Goal: Entertainment & Leisure: Consume media (video, audio)

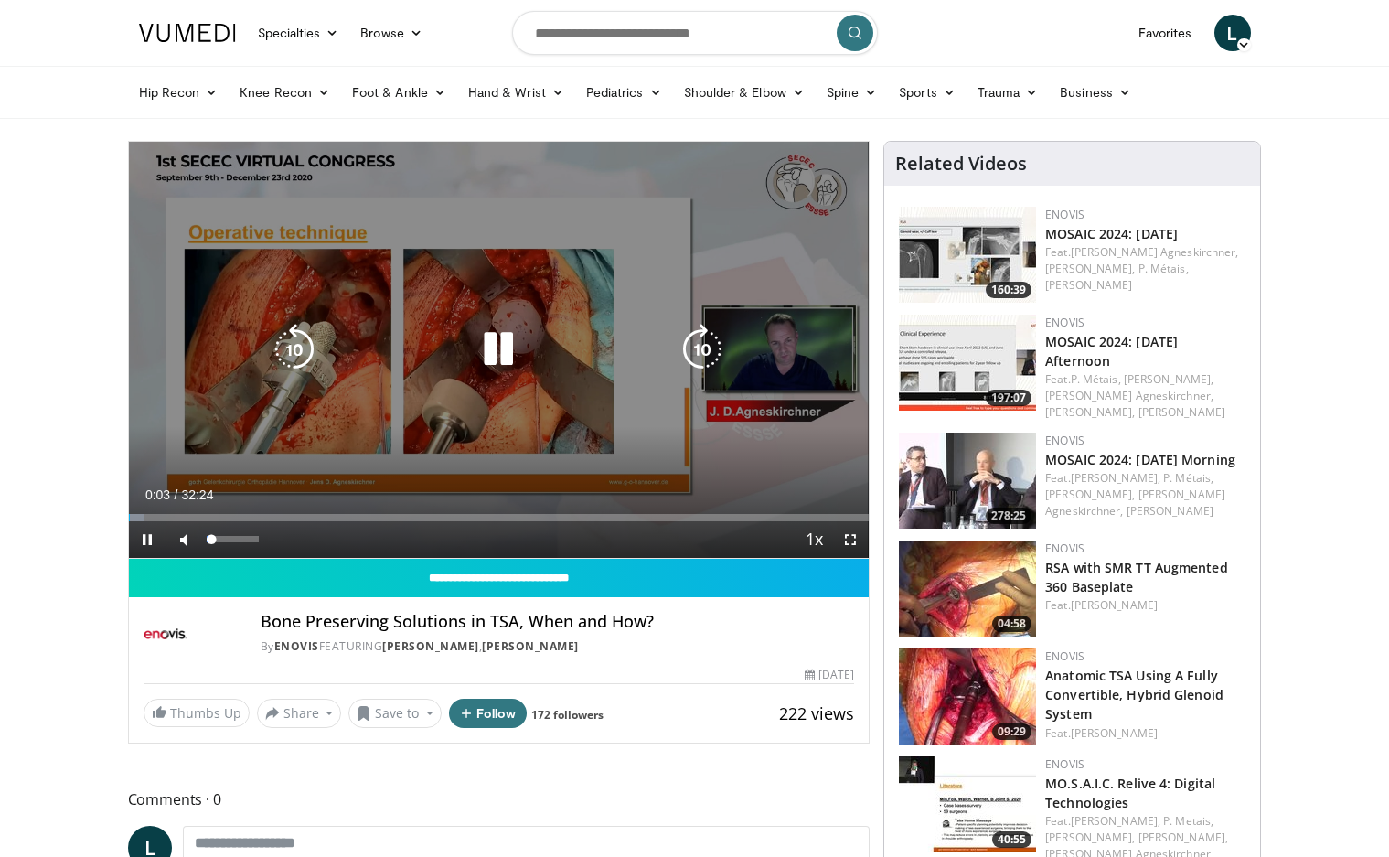
click at [230, 544] on div "44%" at bounding box center [233, 539] width 64 height 37
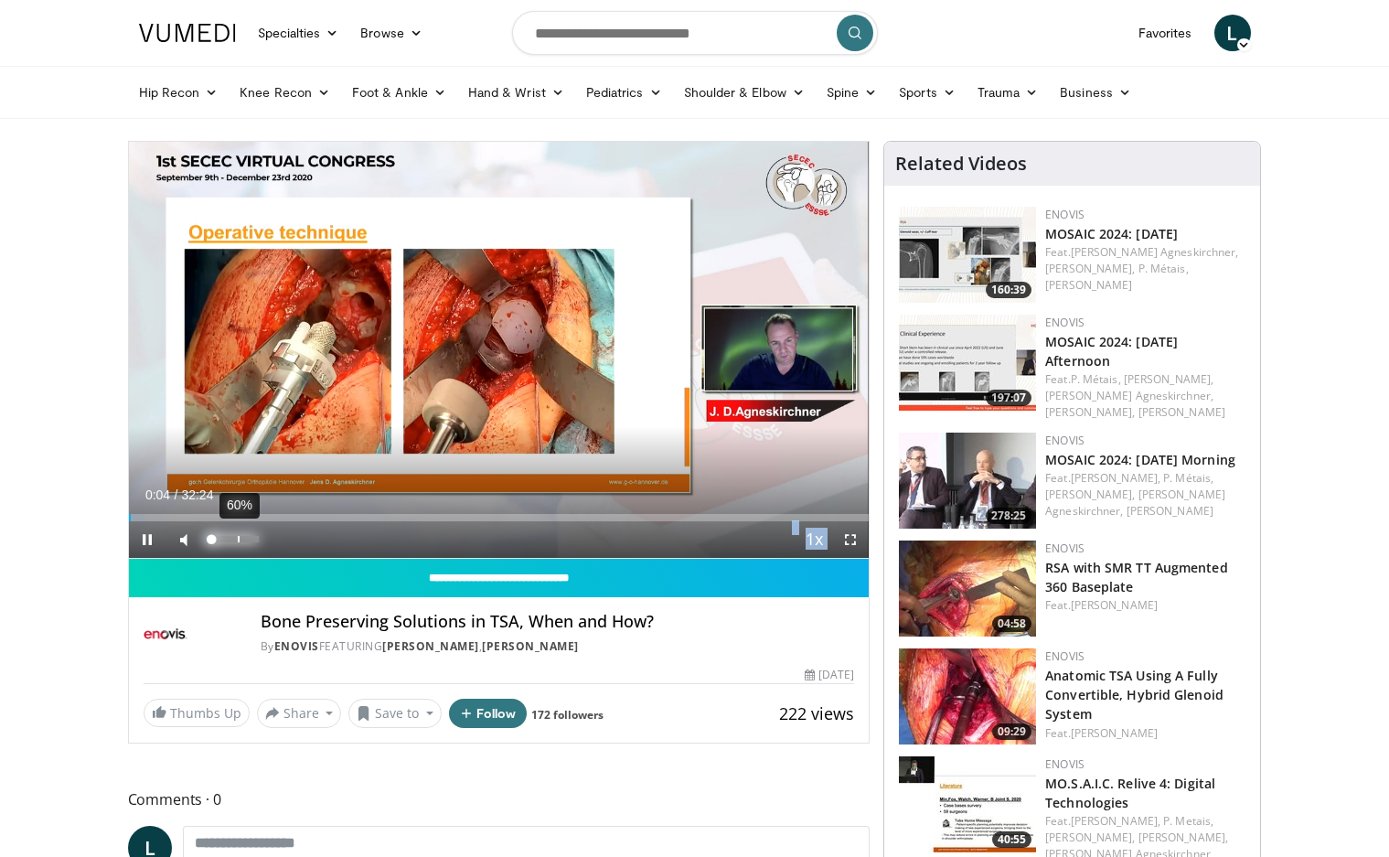
drag, startPoint x: 229, startPoint y: 541, endPoint x: 239, endPoint y: 540, distance: 10.1
click at [239, 540] on div "60%" at bounding box center [239, 539] width 2 height 6
click at [239, 540] on div "61%" at bounding box center [240, 539] width 2 height 6
click at [232, 531] on div "53%" at bounding box center [233, 539] width 64 height 37
click at [220, 535] on div "28%" at bounding box center [233, 539] width 64 height 37
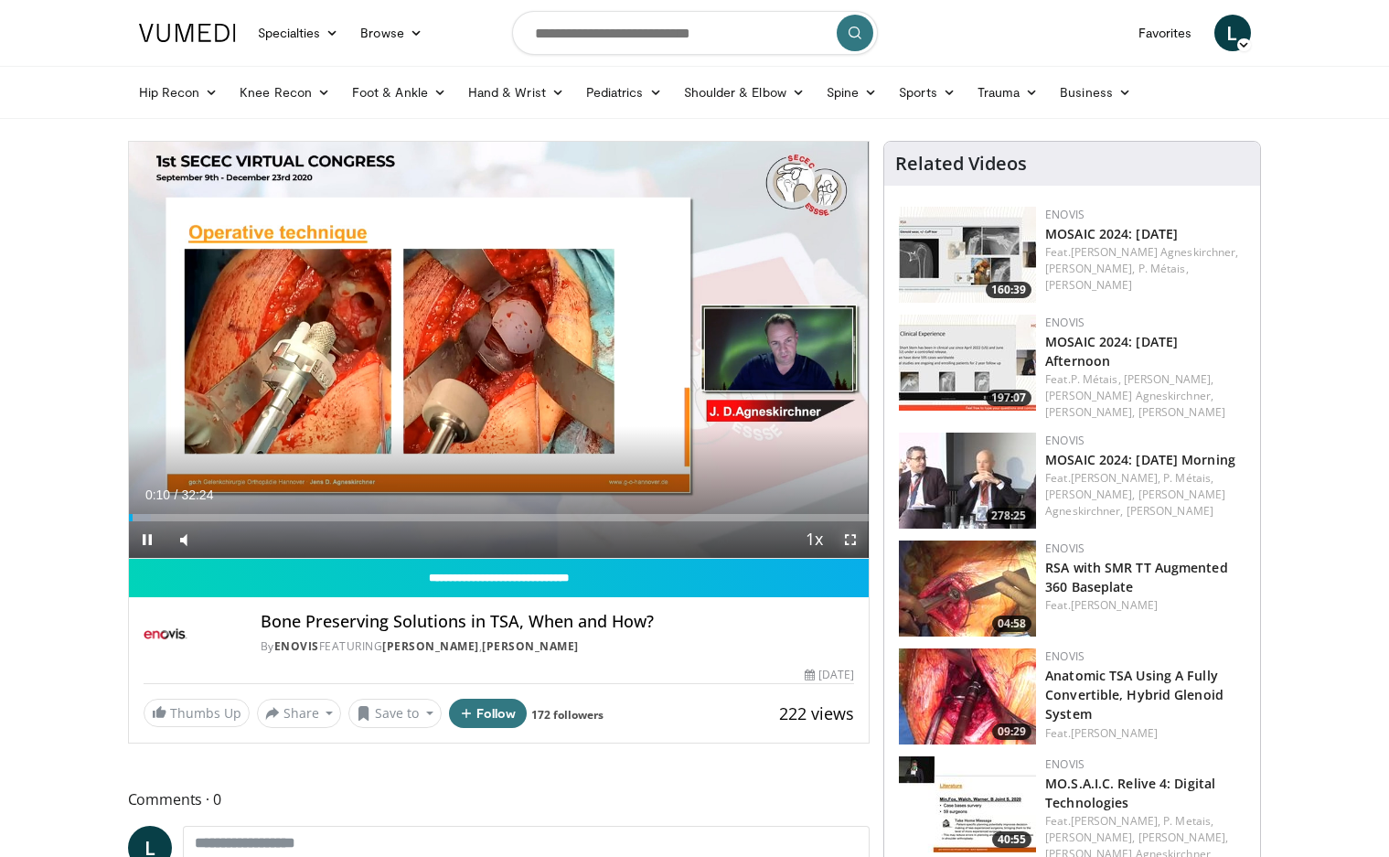
click at [844, 541] on span "Video Player" at bounding box center [850, 539] width 37 height 37
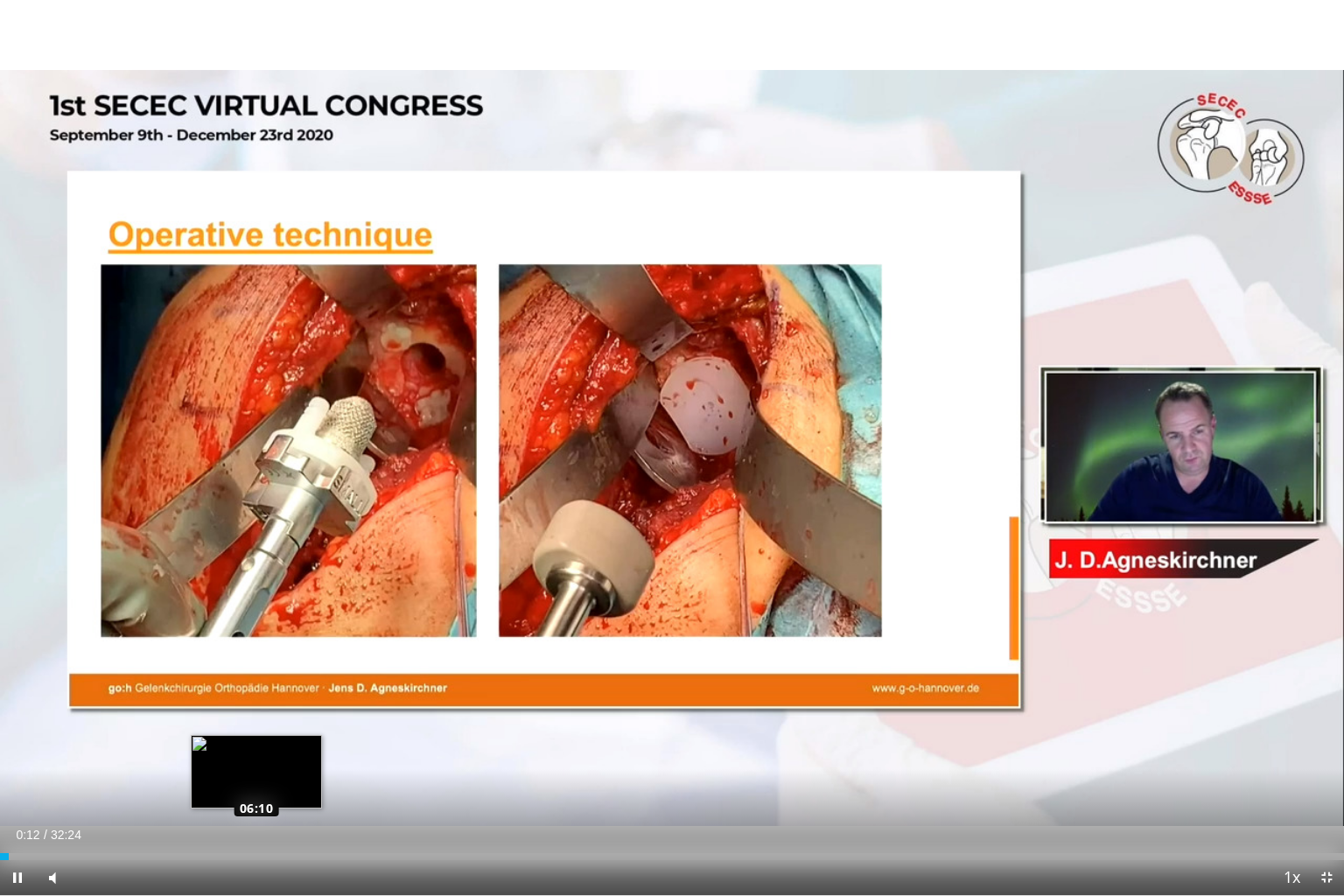
click at [256, 819] on div "Loaded : 0.00% 00:12 06:10" at bounding box center [672, 856] width 1344 height 7
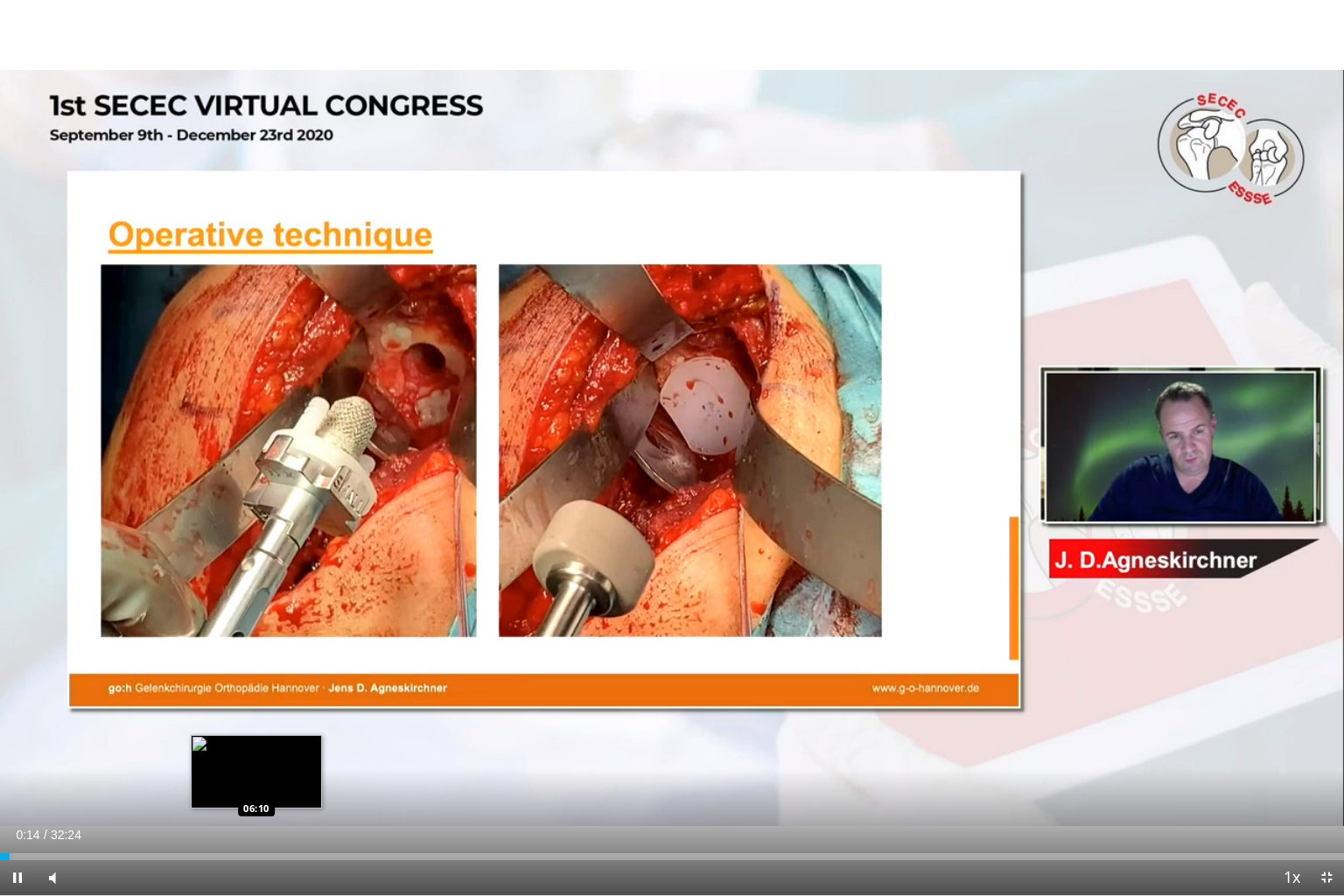
click at [256, 819] on div "Loaded : 1.03% 00:14 06:10" at bounding box center [672, 851] width 1344 height 16
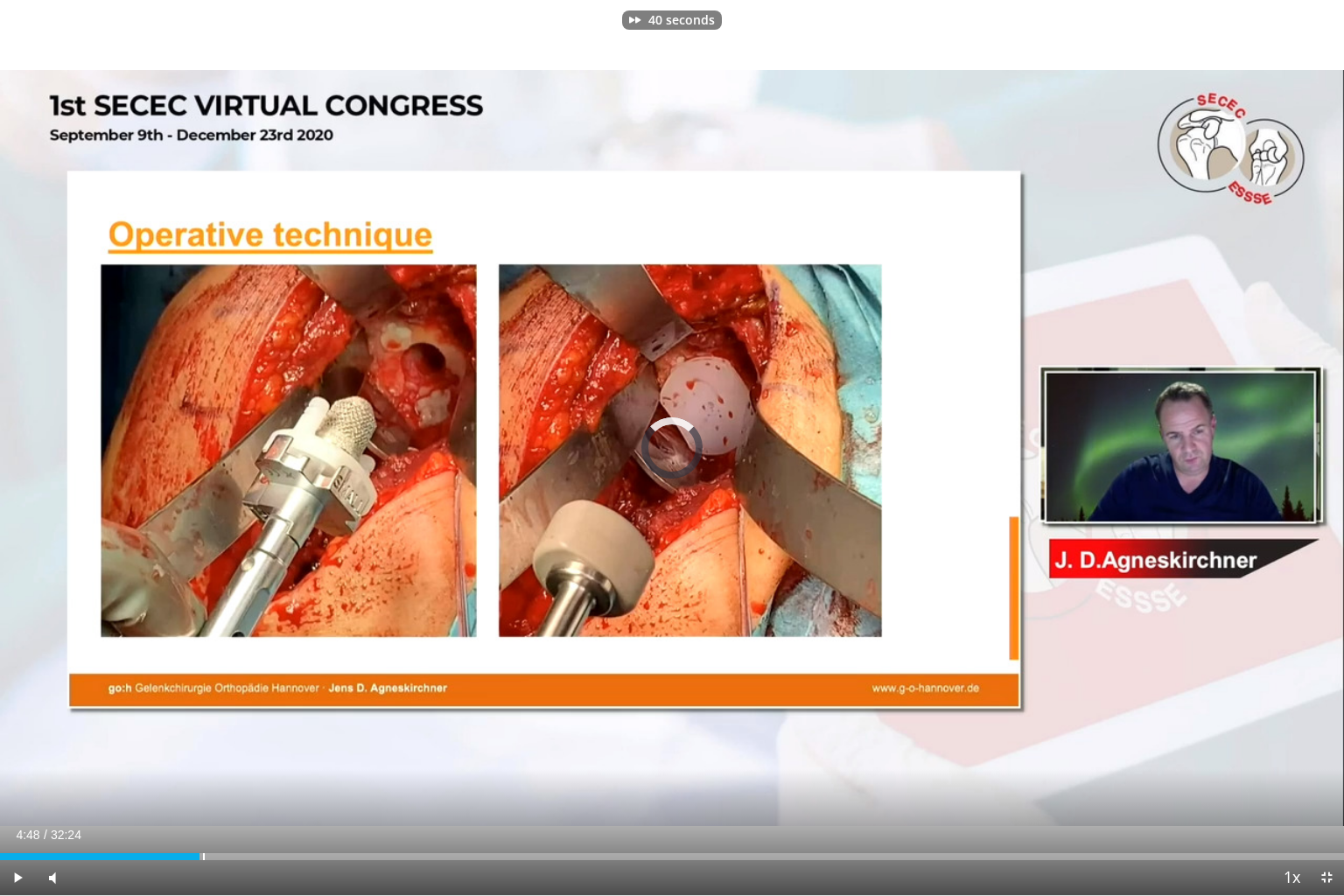
drag, startPoint x: 200, startPoint y: 859, endPoint x: 227, endPoint y: 863, distance: 27.3
click at [227, 819] on div "Current Time 4:48 / Duration 32:24 Play Skip Backward Skip Forward Mute 28% Loa…" at bounding box center [672, 877] width 1344 height 35
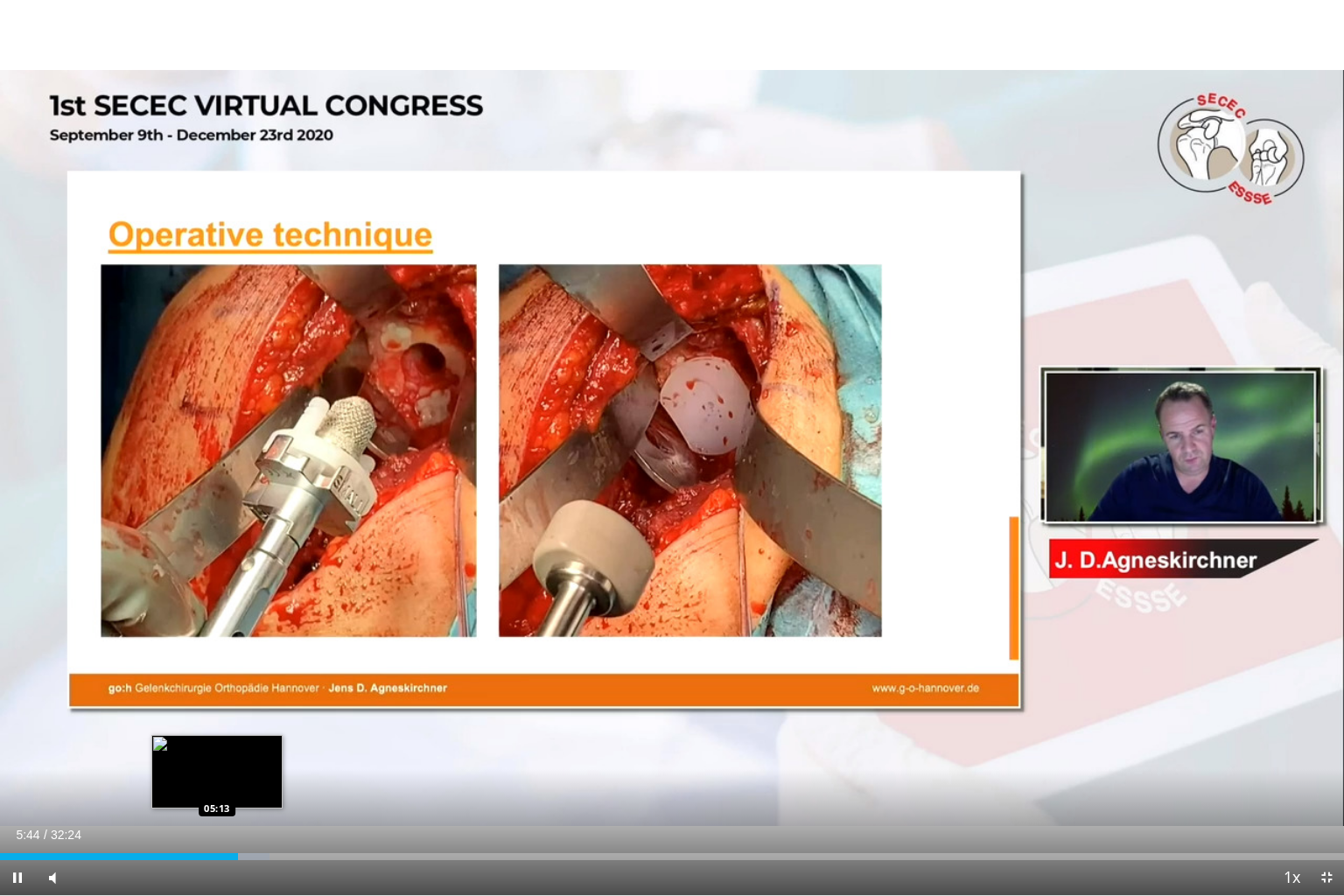
click at [217, 819] on div "05:44" at bounding box center [119, 856] width 238 height 7
click at [186, 819] on div "Loaded : 19.38% 05:15 04:28" at bounding box center [672, 856] width 1344 height 7
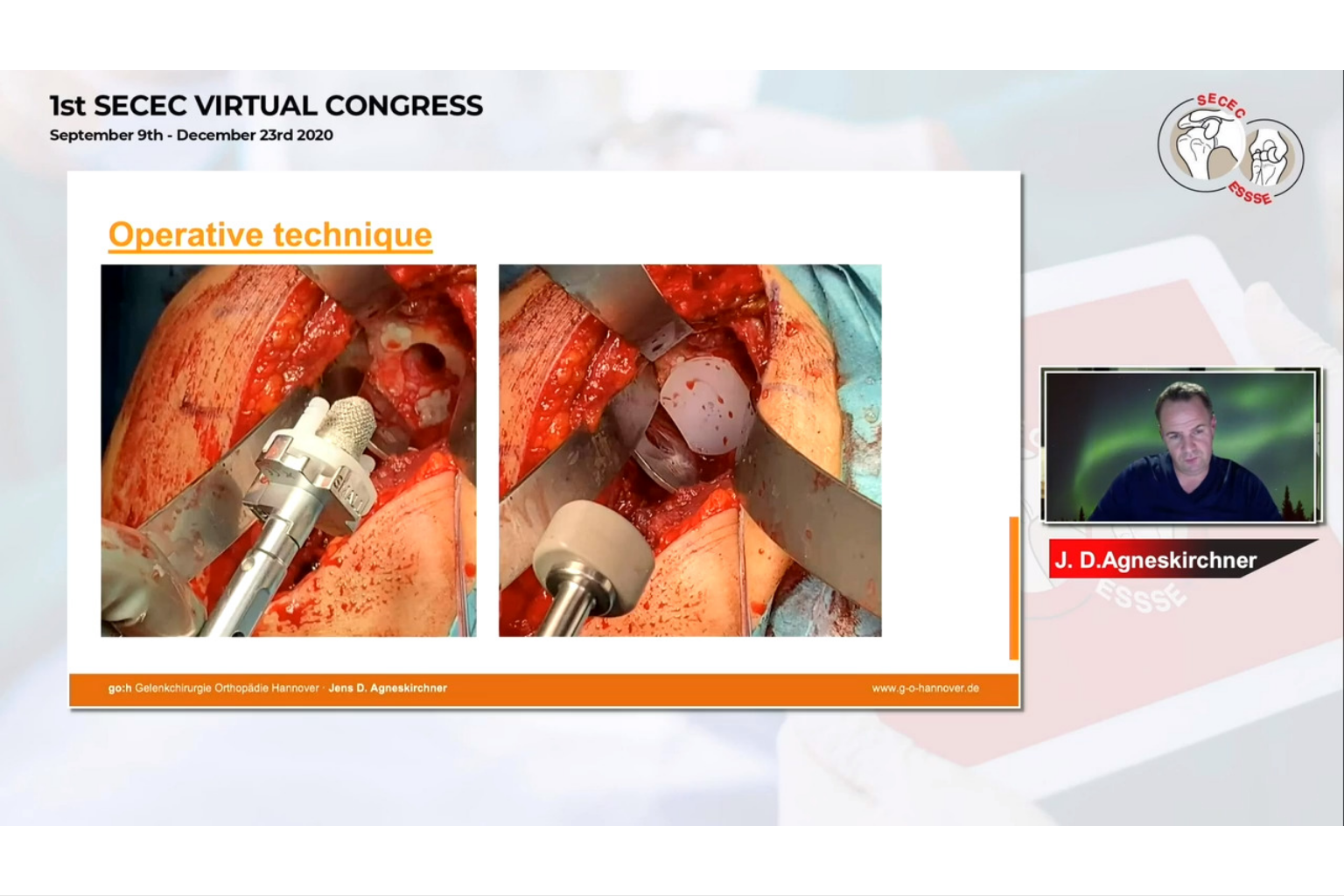
click at [143, 819] on div "10 seconds Tap to unmute" at bounding box center [672, 448] width 1344 height 895
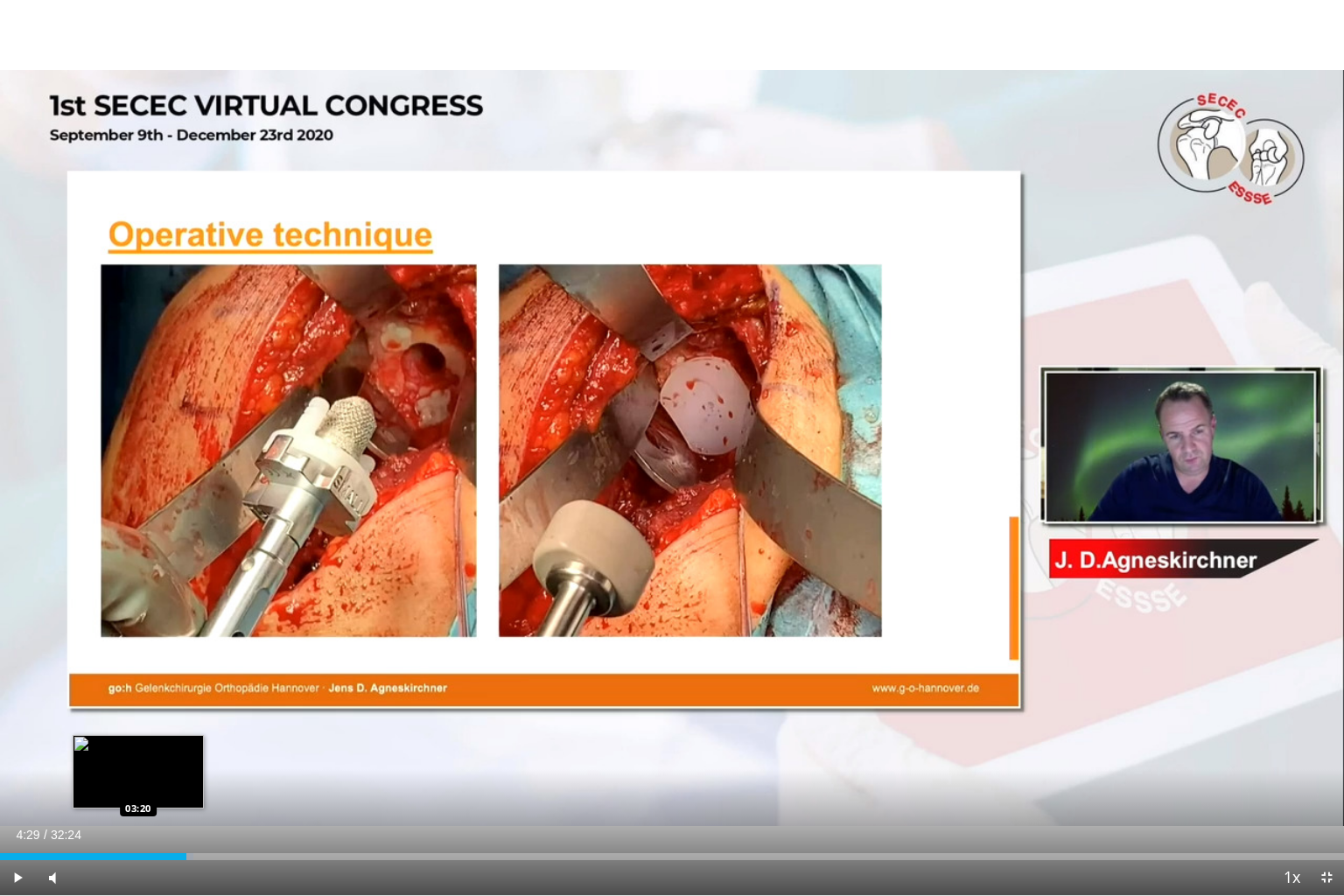
click at [139, 819] on div "04:29" at bounding box center [93, 856] width 187 height 7
click at [120, 819] on div "Loaded : 10.81% 03:20 02:53" at bounding box center [672, 851] width 1344 height 16
click at [23, 819] on span "Video Player" at bounding box center [17, 877] width 35 height 35
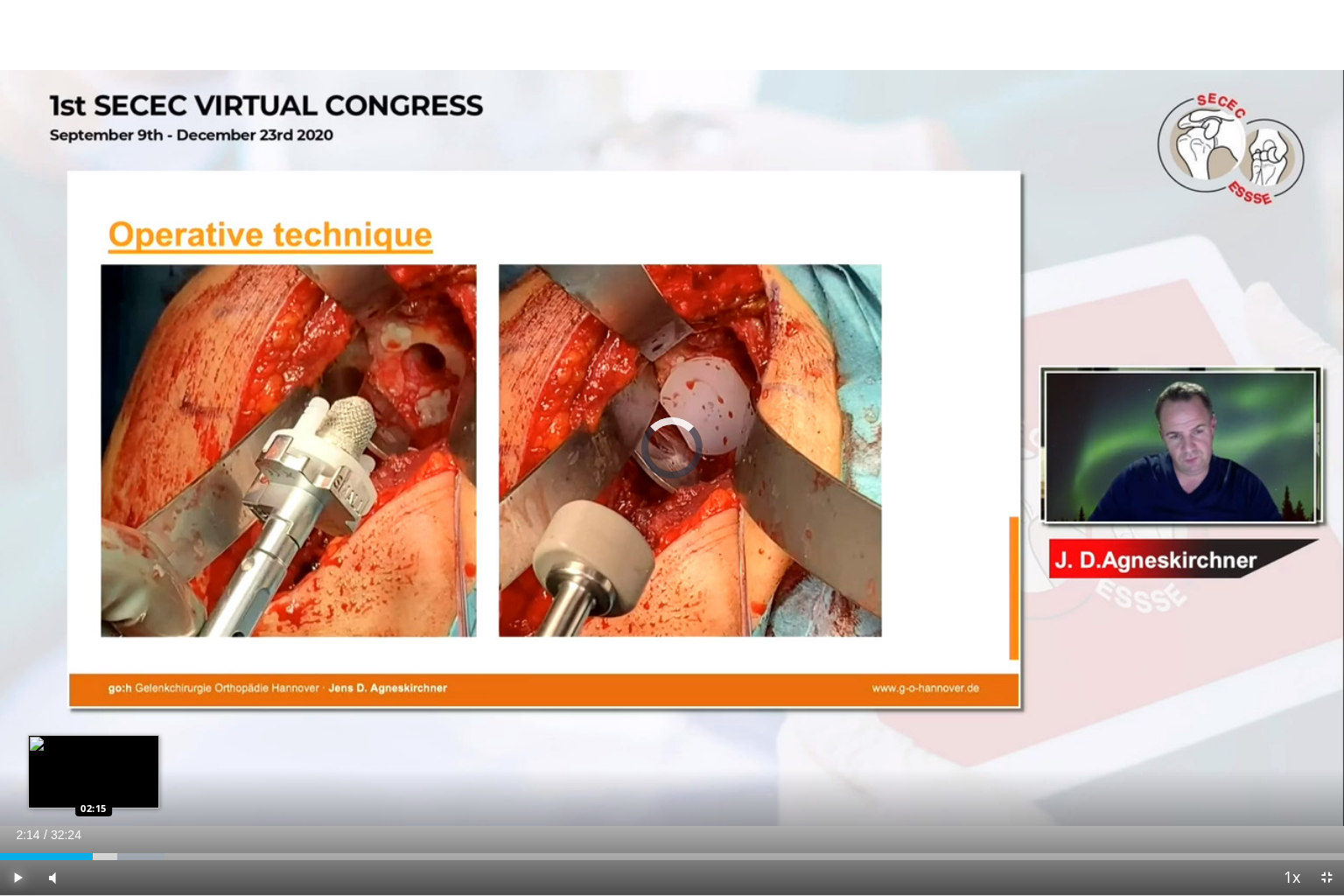
click at [93, 819] on div "Loaded : 12.24% 02:14 02:15" at bounding box center [672, 856] width 1344 height 7
click at [68, 819] on div "Loaded : 8.24% 01:38 01:38" at bounding box center [672, 851] width 1344 height 16
click at [93, 819] on div "Loaded : 11.33% 02:39 02:14" at bounding box center [672, 856] width 1344 height 7
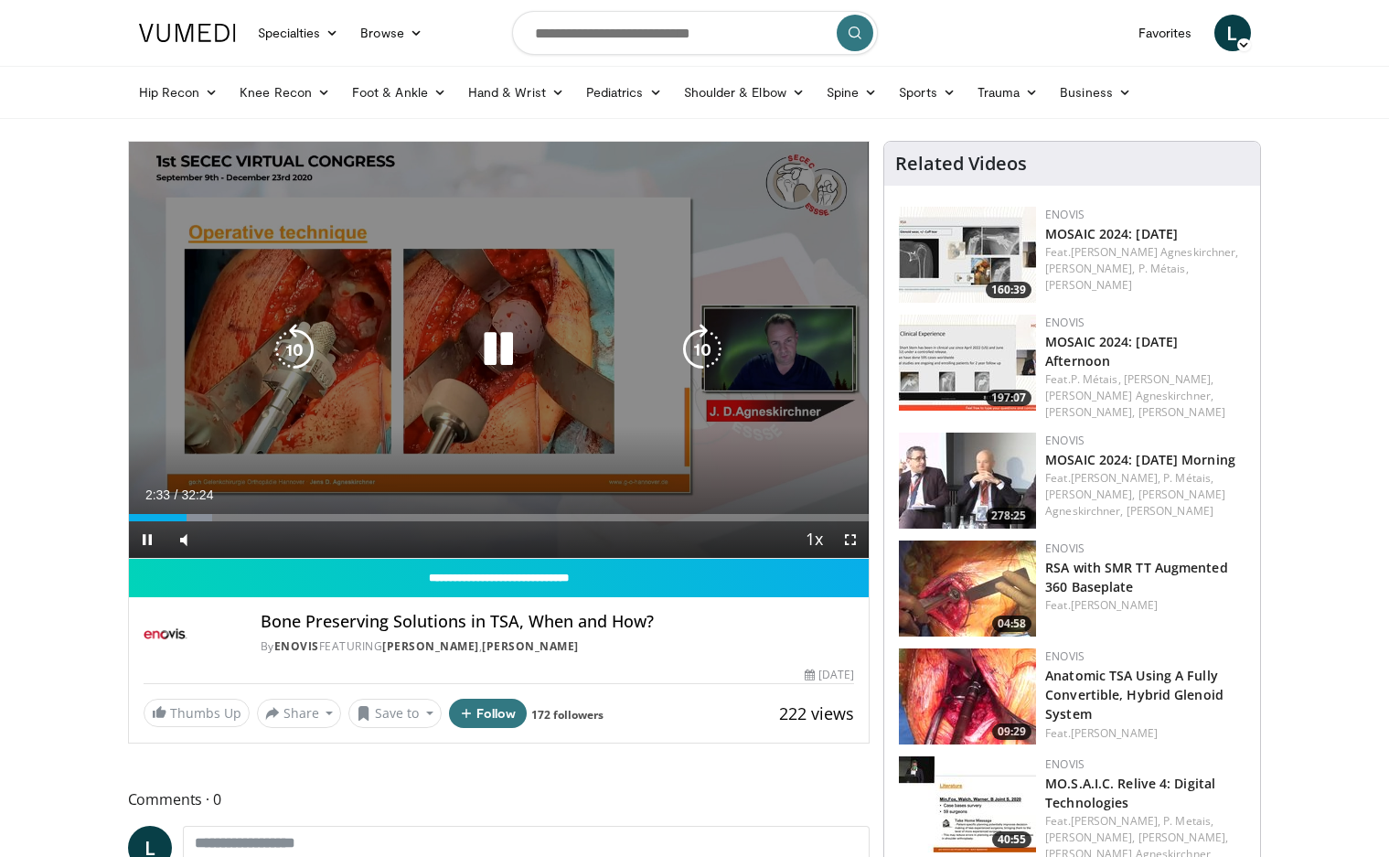
click at [371, 299] on div "10 seconds Tap to unmute" at bounding box center [499, 350] width 741 height 416
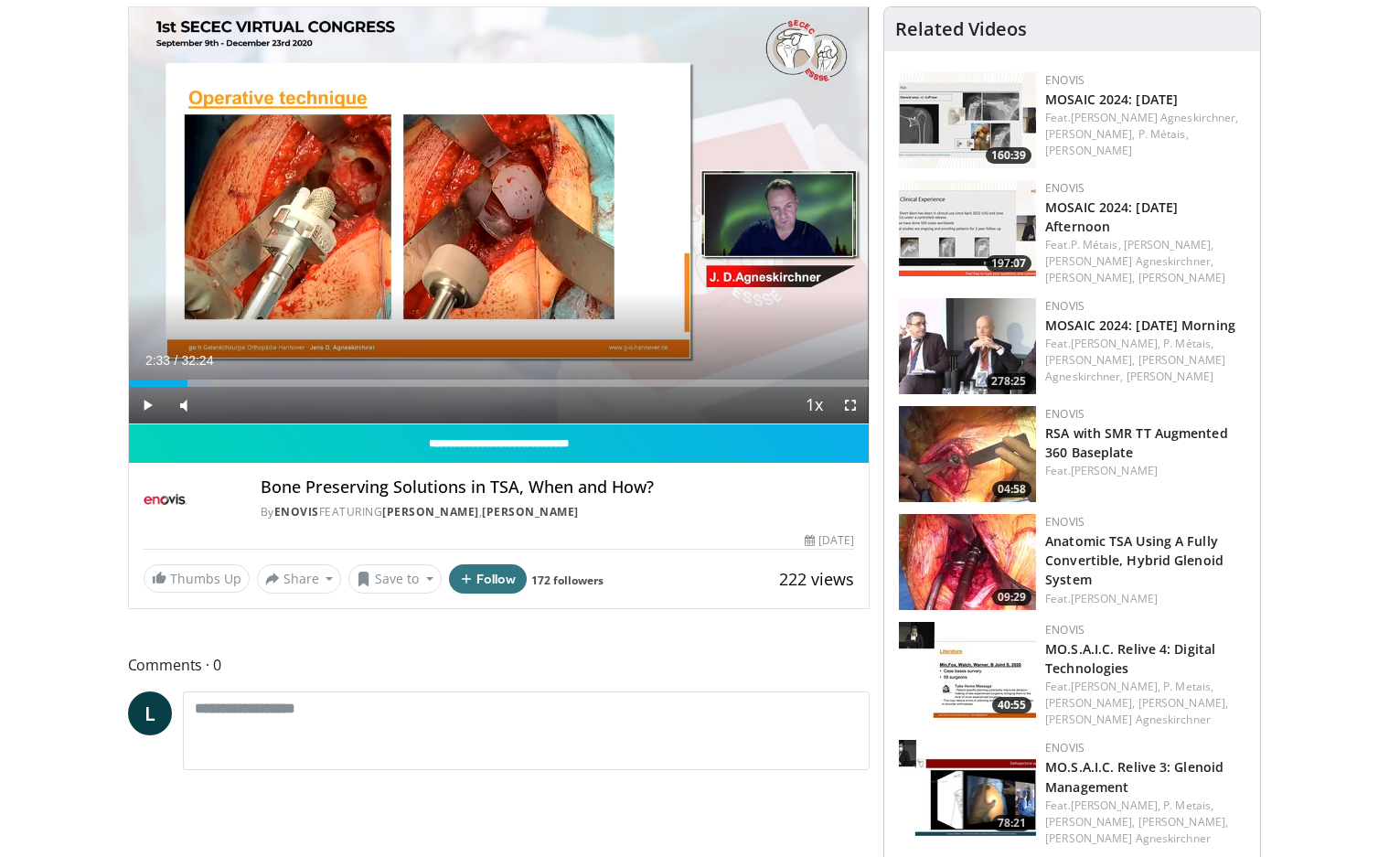
scroll to position [183, 0]
